Goal: Task Accomplishment & Management: Manage account settings

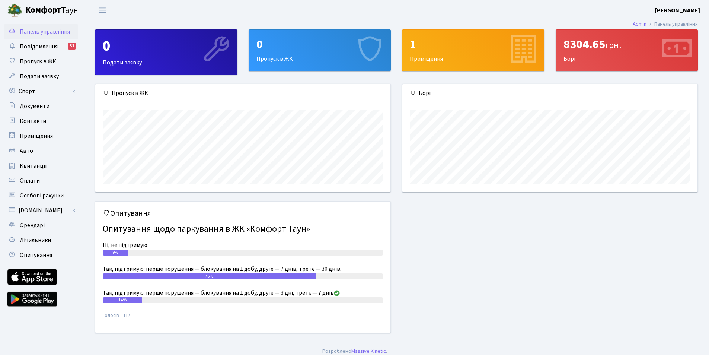
scroll to position [108, 295]
click at [29, 93] on link "Спорт" at bounding box center [41, 91] width 74 height 15
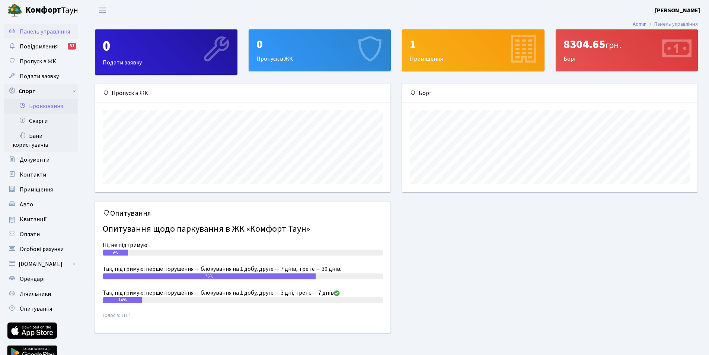
click at [42, 106] on link "Бронювання" at bounding box center [41, 106] width 74 height 15
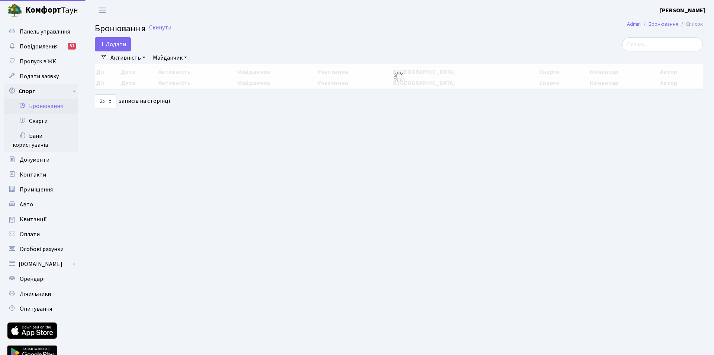
select select "25"
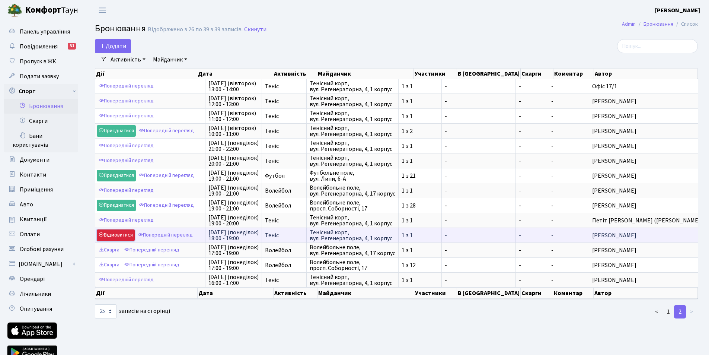
click at [111, 235] on link "Відмовитися" at bounding box center [116, 235] width 38 height 12
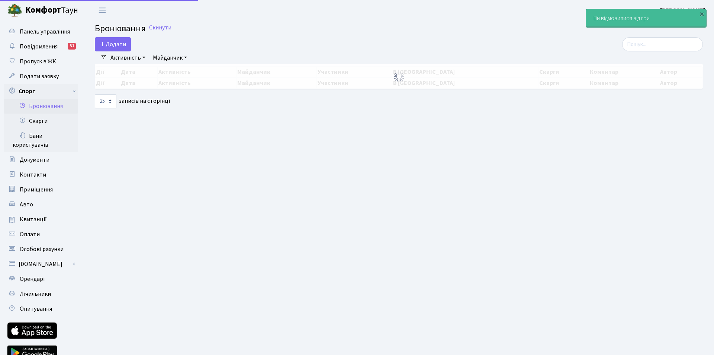
select select "25"
